Goal: Complete application form: Complete application form

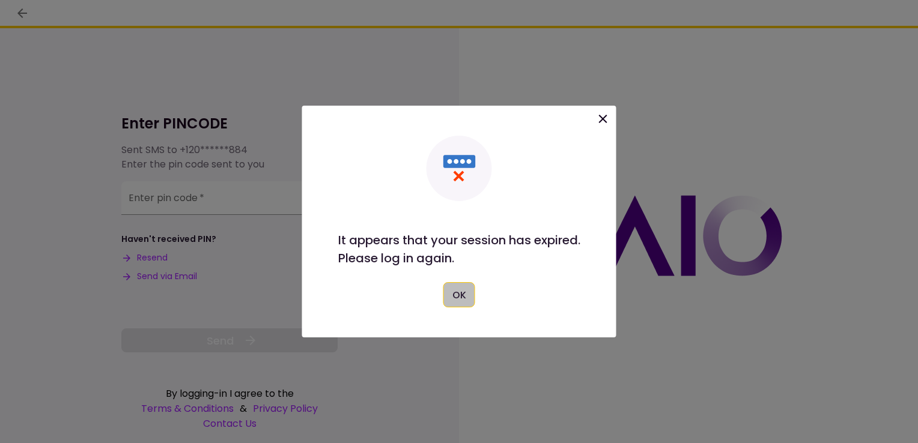
click at [459, 294] on button "OK" at bounding box center [459, 294] width 32 height 25
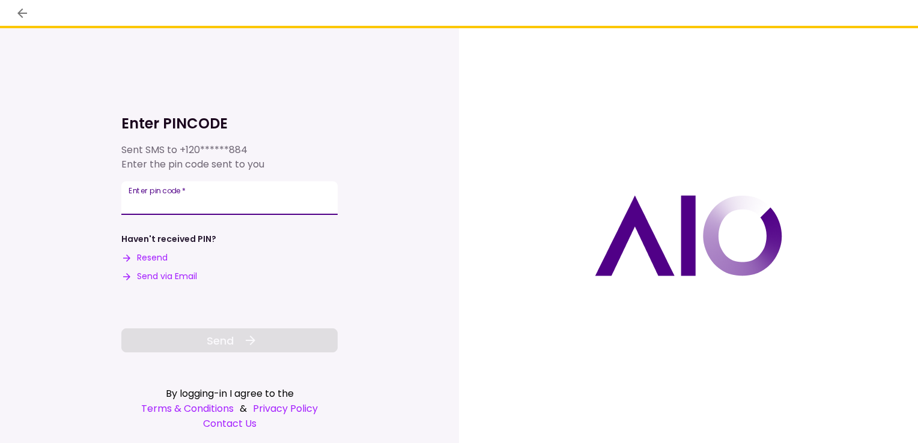
click at [161, 203] on input "Enter pin code   *" at bounding box center [229, 198] width 216 height 34
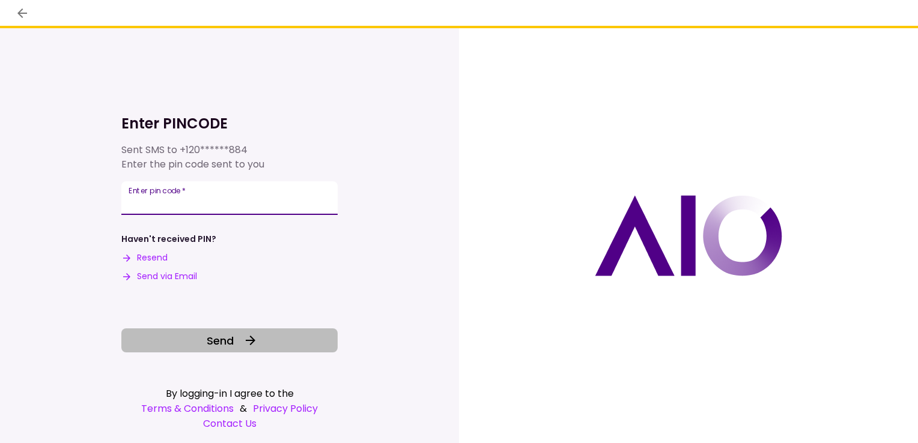
type input "******"
click at [219, 338] on span "Send" at bounding box center [220, 341] width 27 height 16
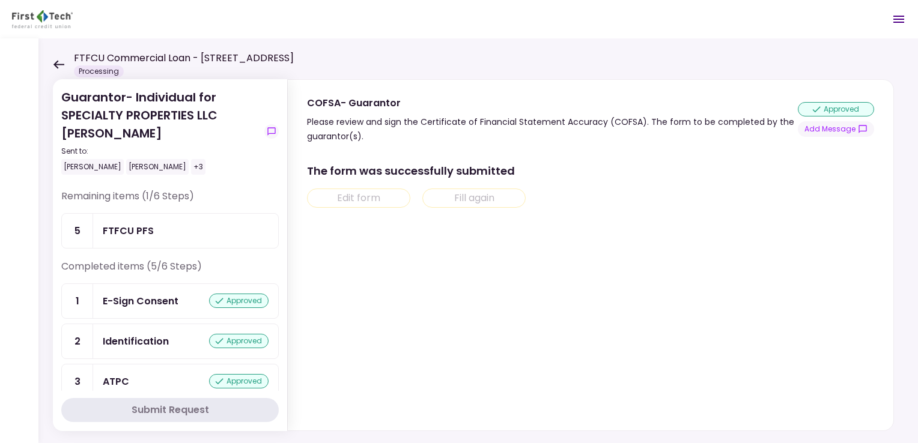
click at [120, 225] on div "FTFCU PFS" at bounding box center [128, 231] width 51 height 15
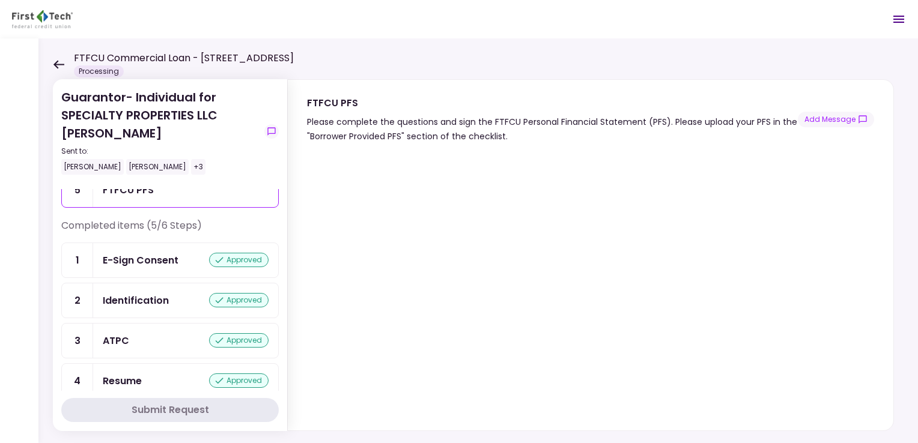
scroll to position [60, 0]
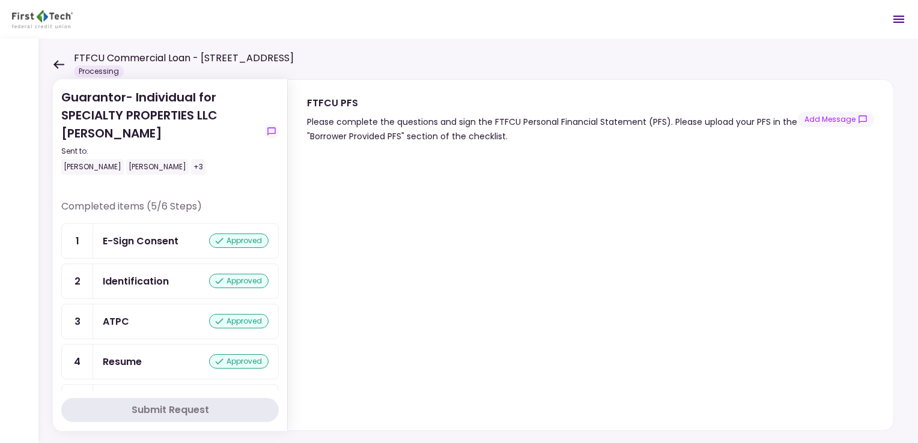
click at [56, 62] on icon at bounding box center [58, 64] width 11 height 8
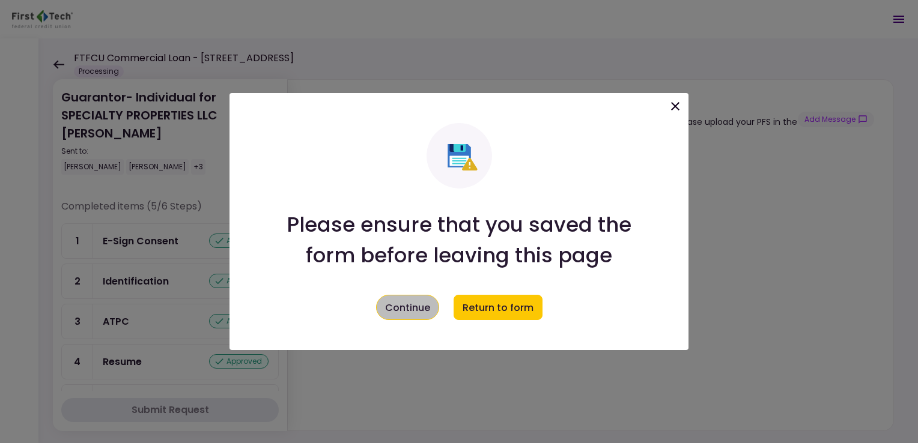
click at [416, 302] on button "Continue" at bounding box center [407, 307] width 63 height 25
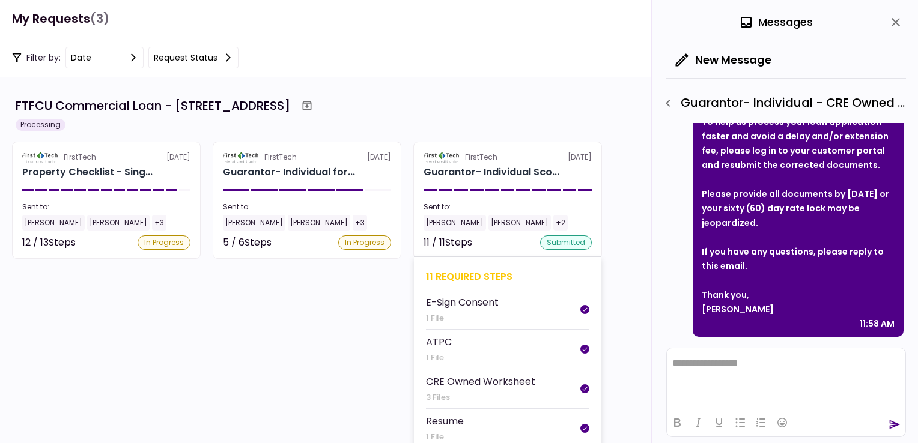
click at [485, 210] on div "Sent to:" at bounding box center [508, 207] width 168 height 11
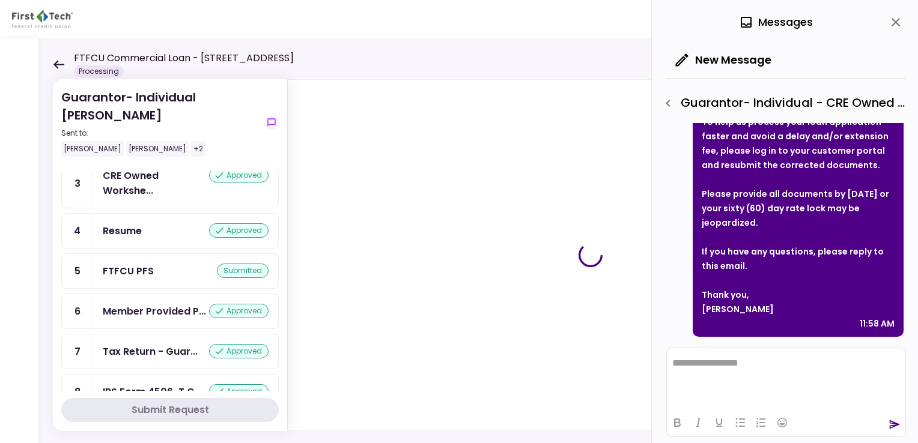
scroll to position [120, 0]
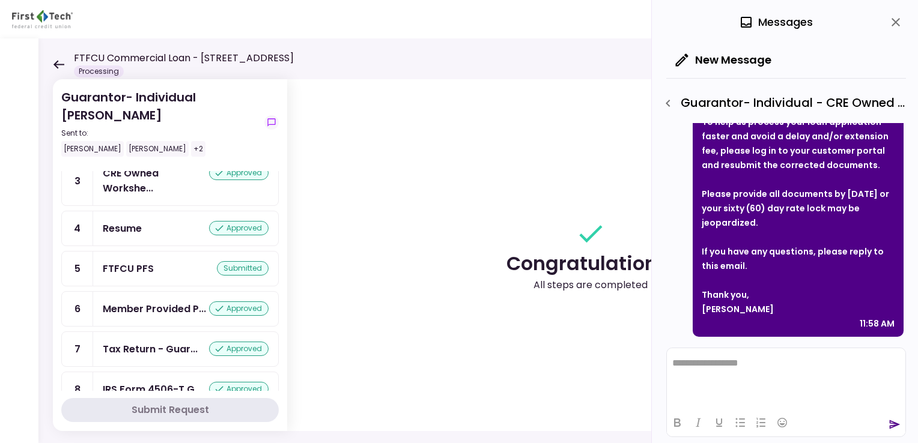
click at [127, 261] on div "FTFCU PFS" at bounding box center [128, 268] width 51 height 15
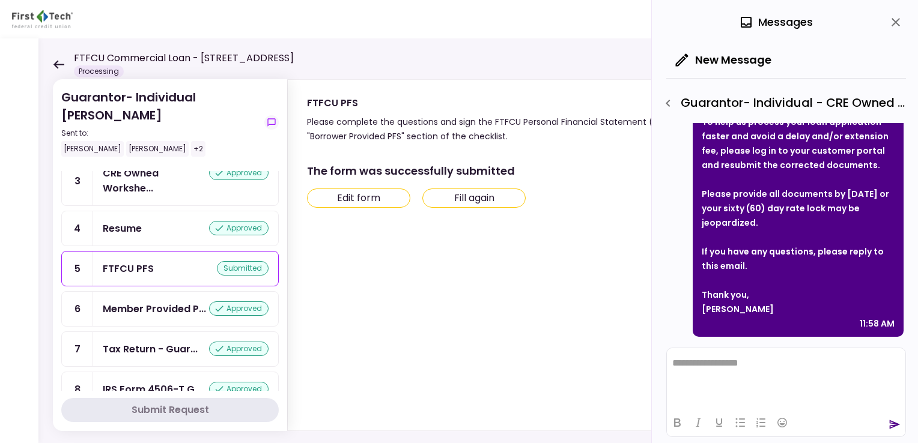
click at [353, 195] on button "Edit form" at bounding box center [358, 198] width 103 height 19
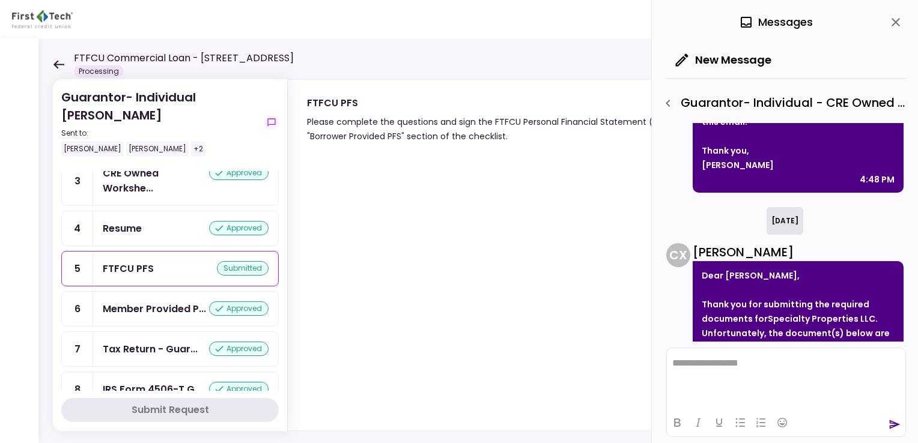
scroll to position [341, 0]
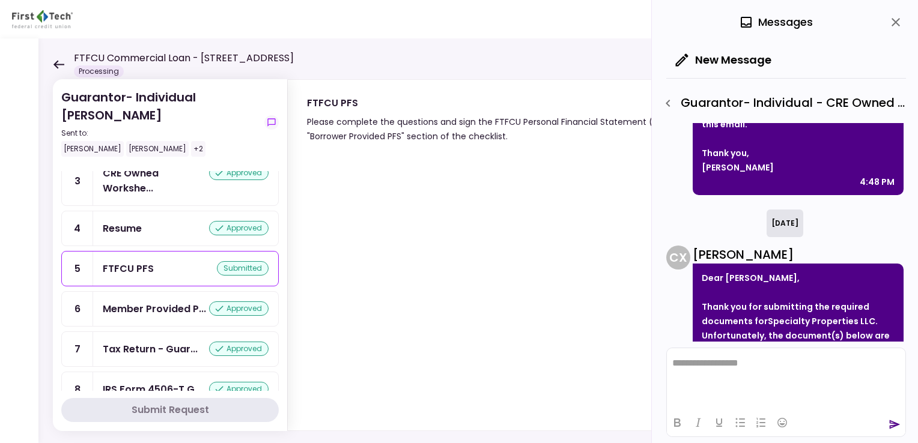
click at [895, 25] on icon "close" at bounding box center [896, 22] width 14 height 14
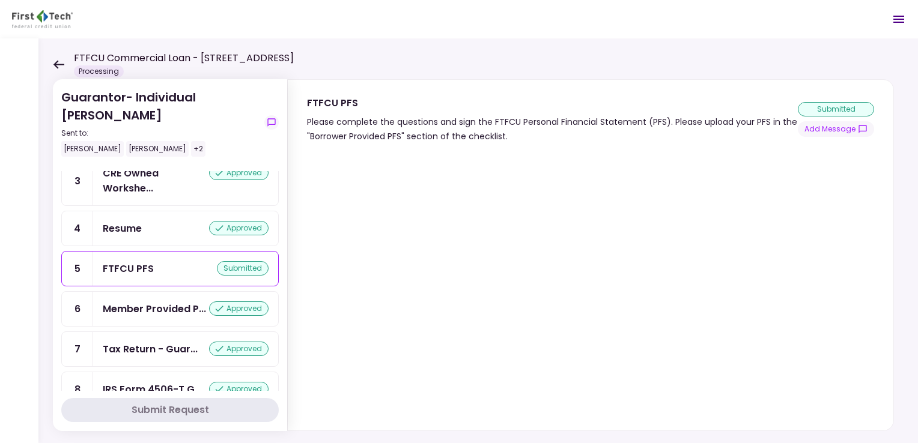
click at [61, 59] on div "FTFCU Commercial Loan - [STREET_ADDRESS] Processing" at bounding box center [173, 64] width 241 height 26
click at [55, 61] on icon at bounding box center [58, 64] width 11 height 9
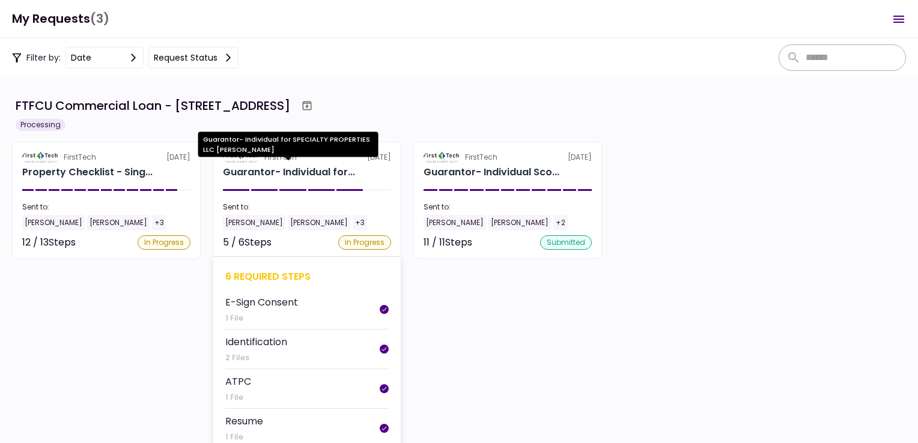
click at [317, 172] on div "Guarantor- Individual for..." at bounding box center [289, 172] width 132 height 14
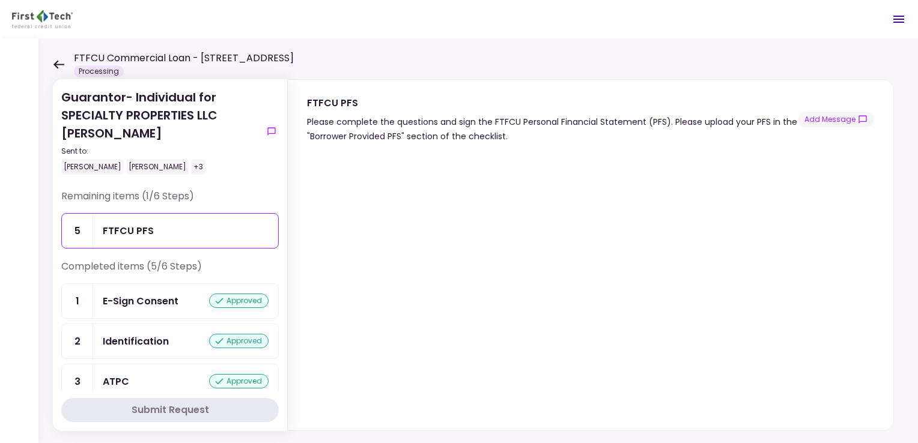
click at [117, 230] on div "FTFCU PFS" at bounding box center [128, 231] width 51 height 15
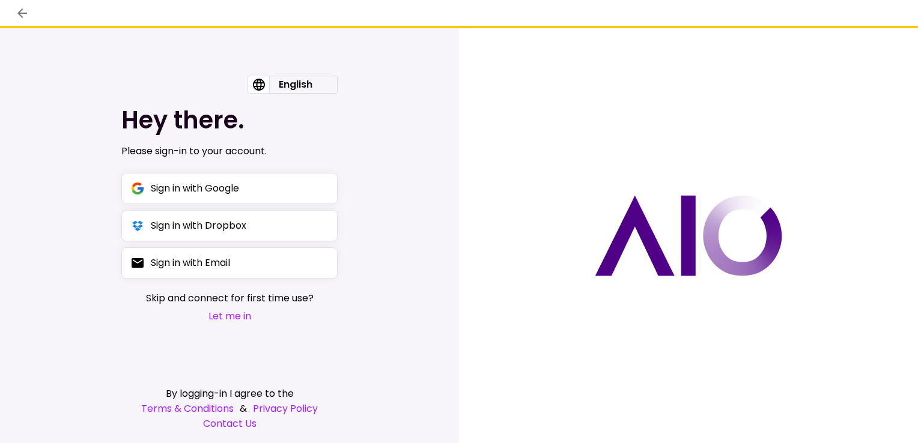
click at [233, 317] on button "Let me in" at bounding box center [230, 316] width 168 height 15
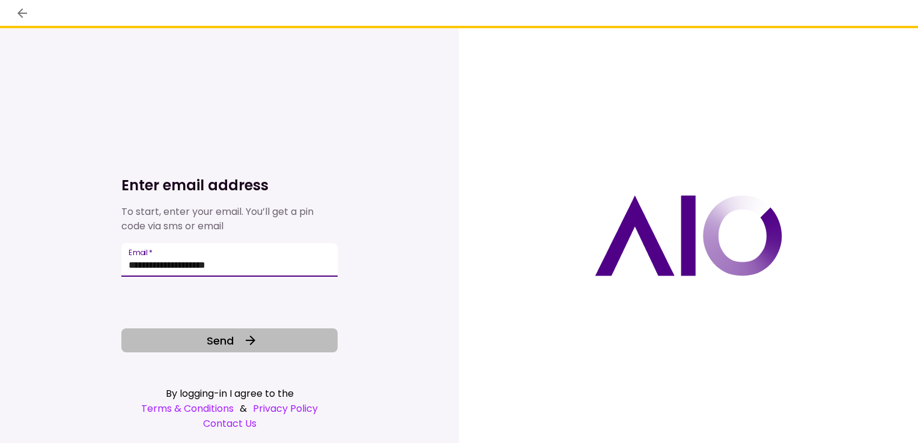
type input "**********"
click at [213, 346] on span "Send" at bounding box center [220, 341] width 27 height 16
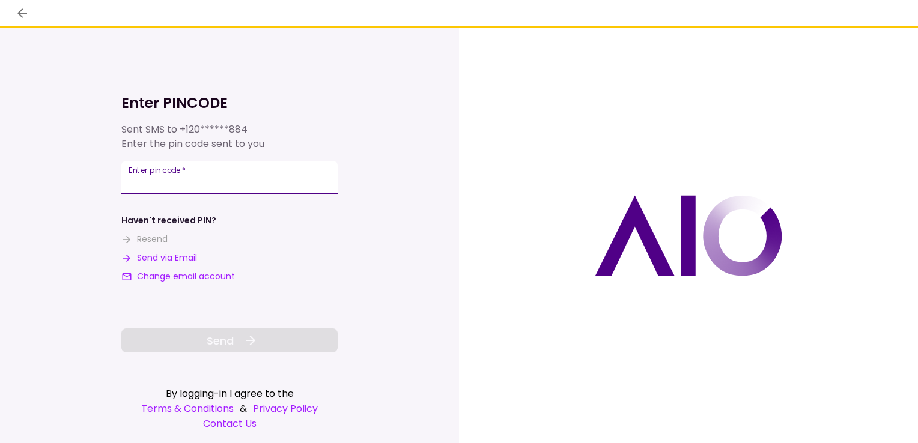
click at [157, 183] on input "**********" at bounding box center [229, 178] width 216 height 34
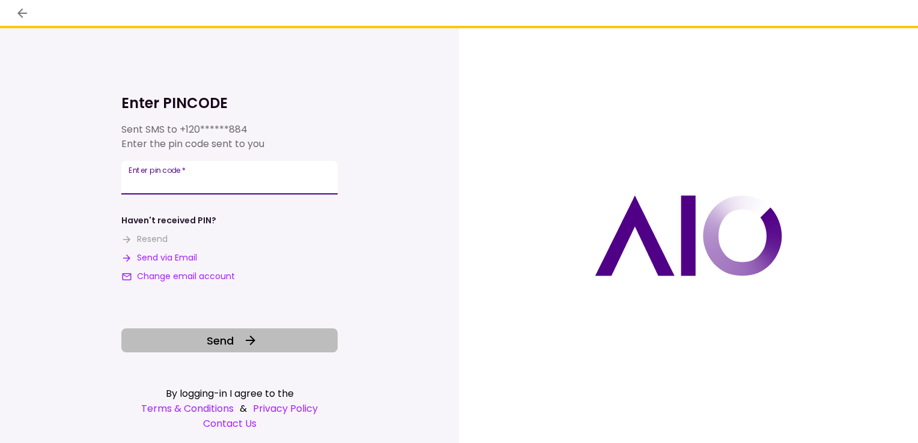
type input "******"
click at [199, 350] on button "Send" at bounding box center [229, 341] width 216 height 24
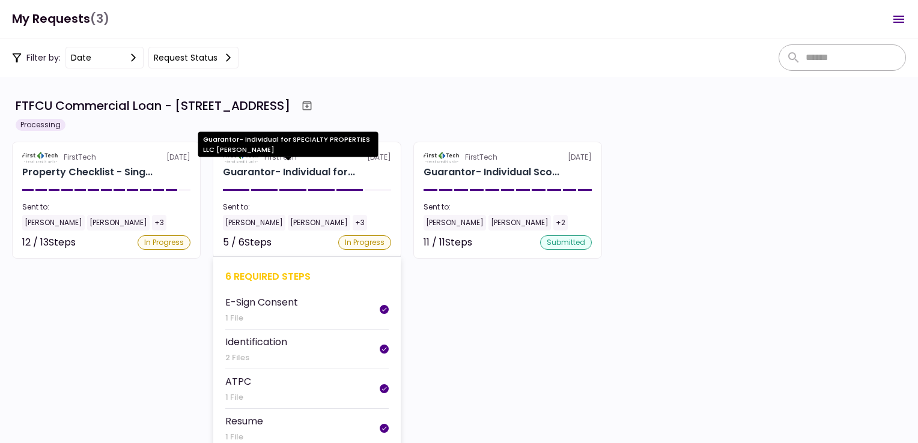
click at [269, 174] on div "Guarantor- Individual for..." at bounding box center [289, 172] width 132 height 14
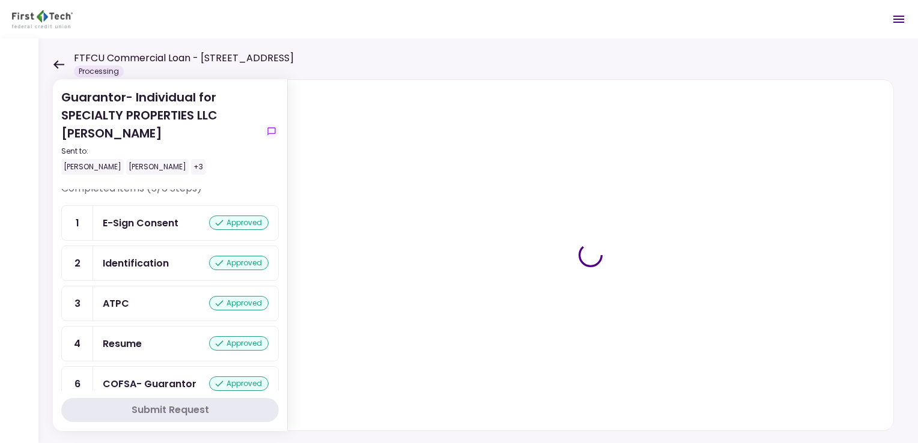
scroll to position [94, 0]
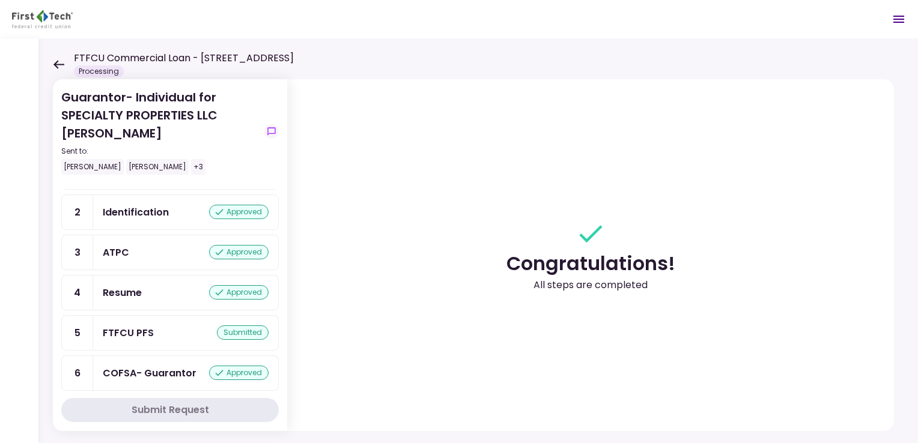
scroll to position [64, 0]
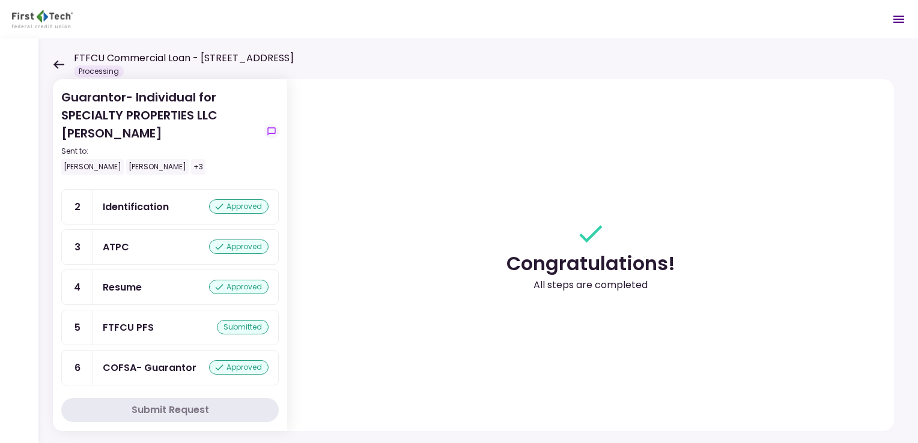
click at [195, 409] on div "Submit Request" at bounding box center [171, 410] width 78 height 14
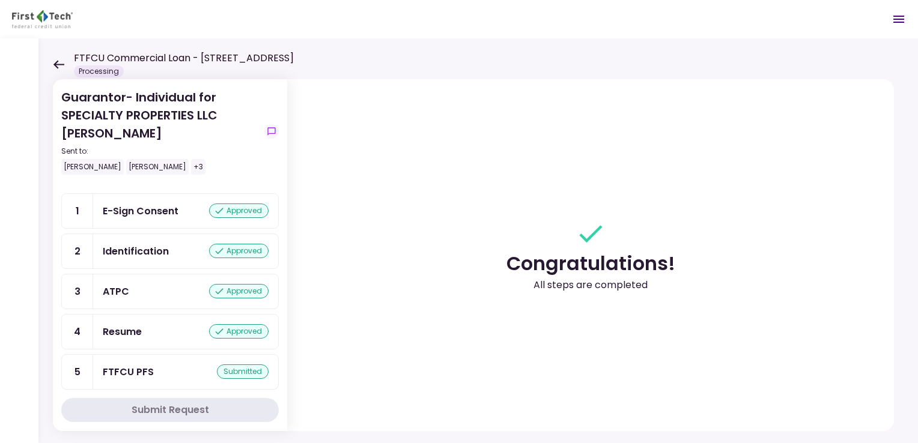
scroll to position [0, 0]
